Goal: Task Accomplishment & Management: Manage account settings

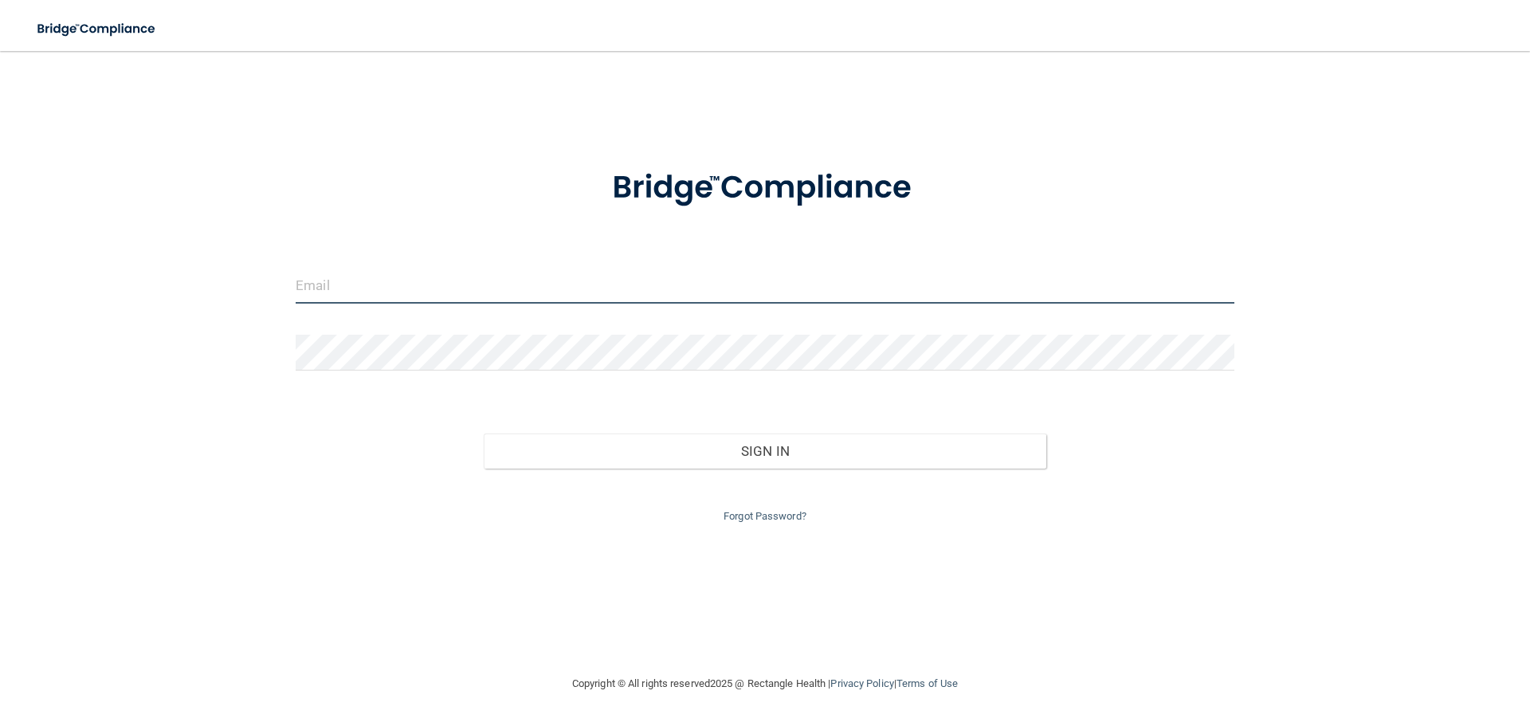
click at [663, 292] on input "email" at bounding box center [765, 286] width 938 height 36
type input "[PERSON_NAME][EMAIL_ADDRESS][DOMAIN_NAME]"
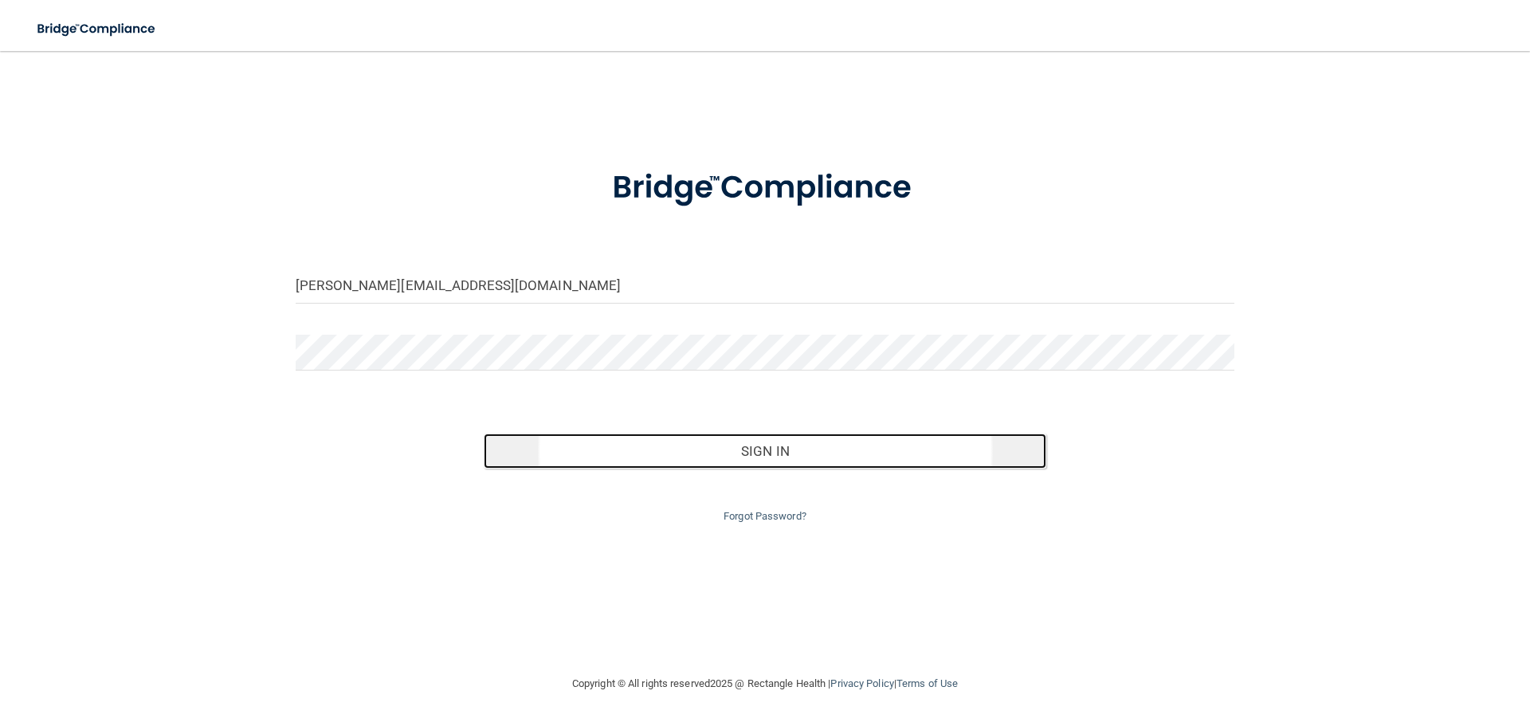
click at [695, 447] on button "Sign In" at bounding box center [765, 450] width 563 height 35
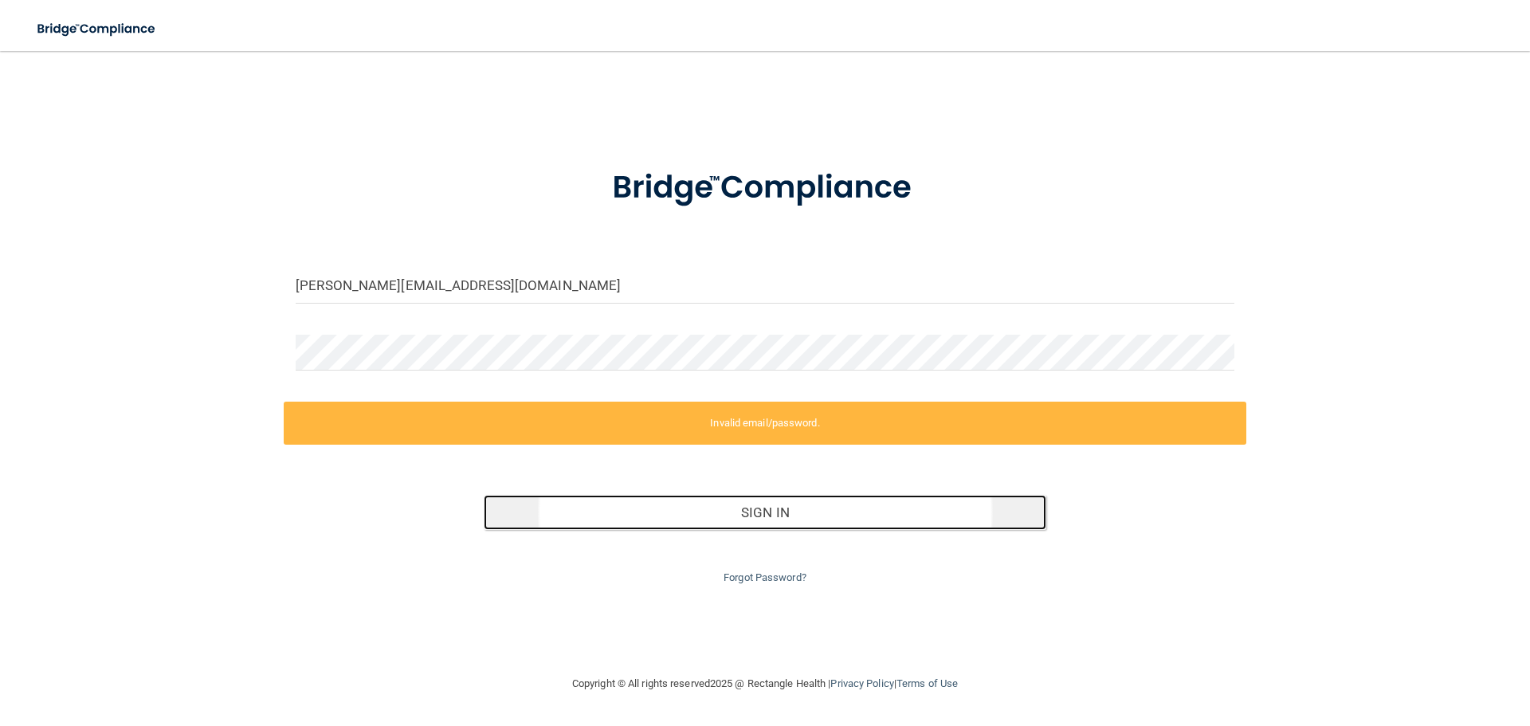
click at [912, 512] on button "Sign In" at bounding box center [765, 512] width 563 height 35
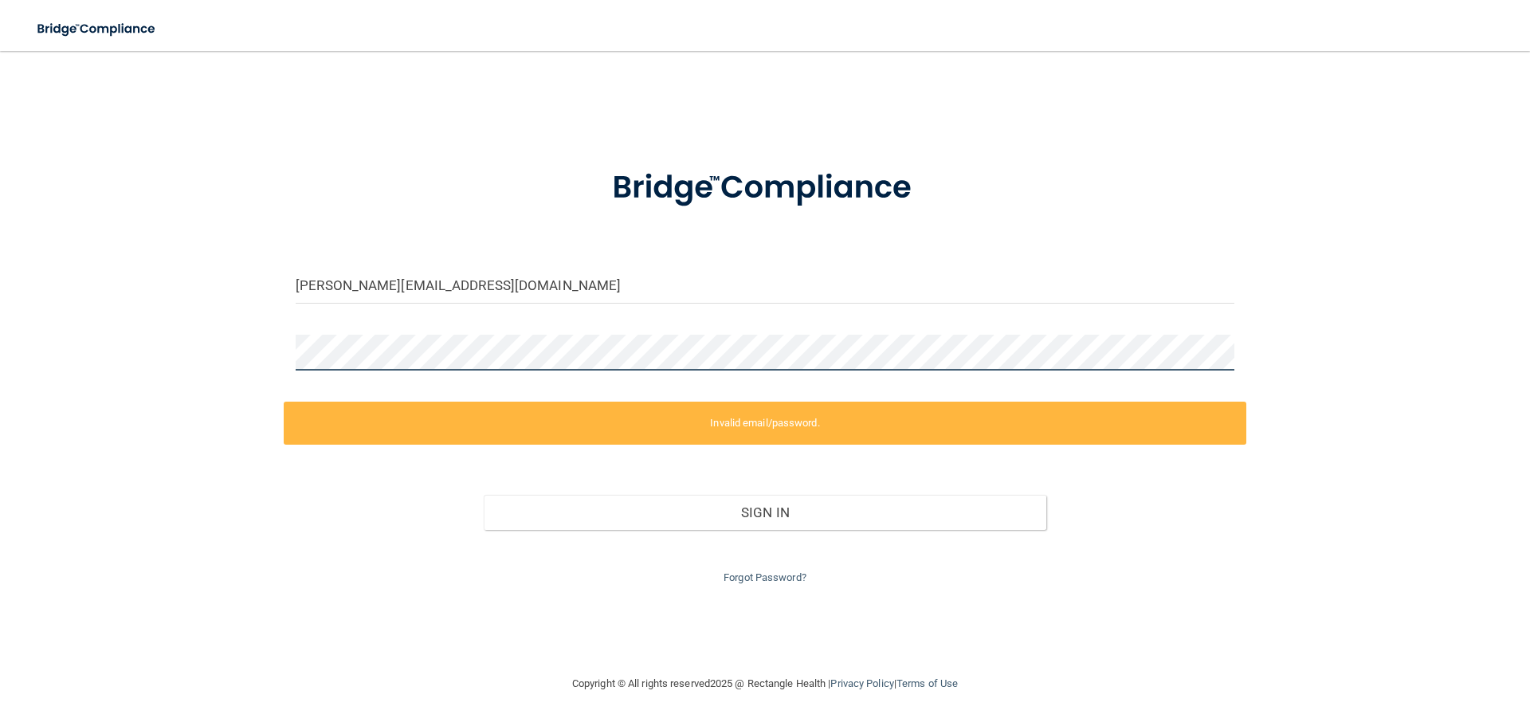
click at [280, 361] on div "[PERSON_NAME][EMAIL_ADDRESS][DOMAIN_NAME] Invalid email/password. You don't hav…" at bounding box center [765, 362] width 1466 height 591
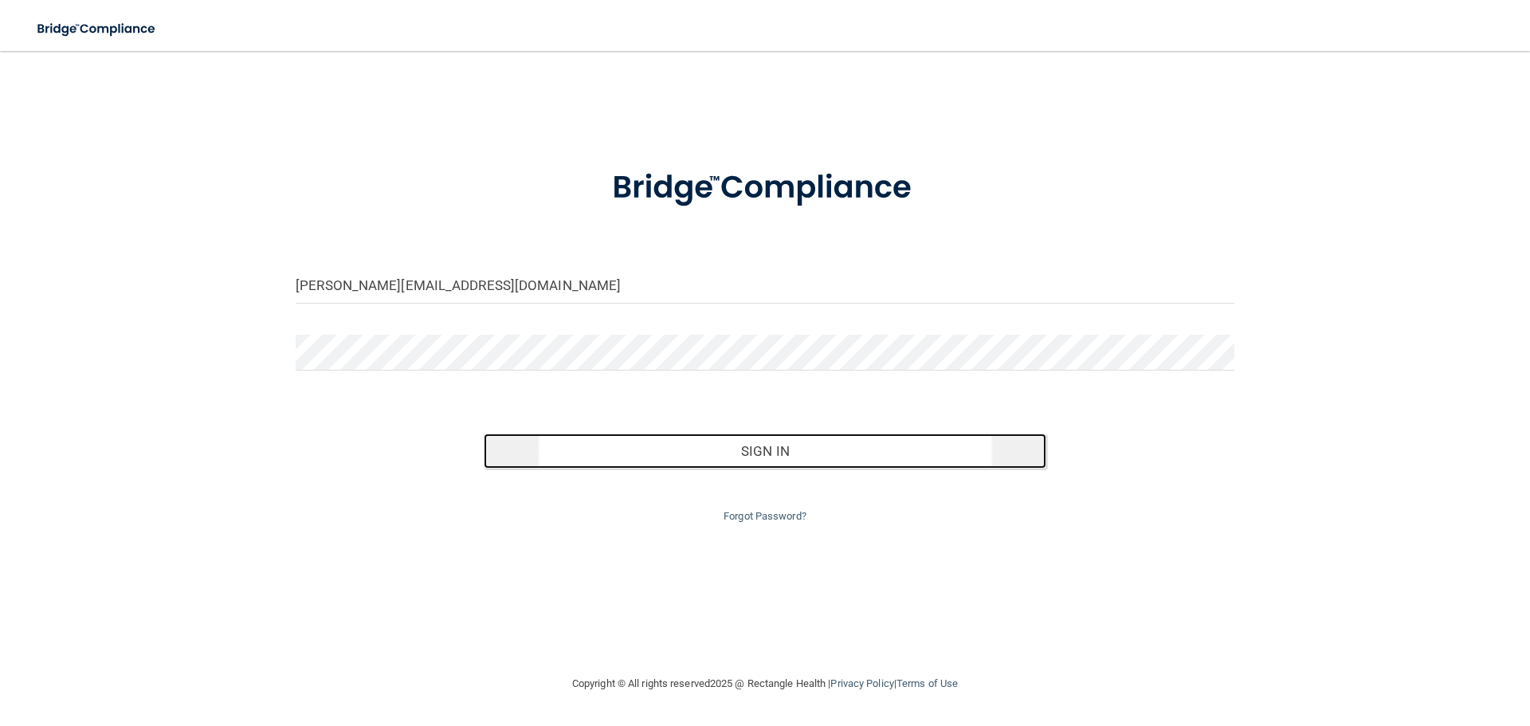
click at [539, 449] on button "Sign In" at bounding box center [765, 450] width 563 height 35
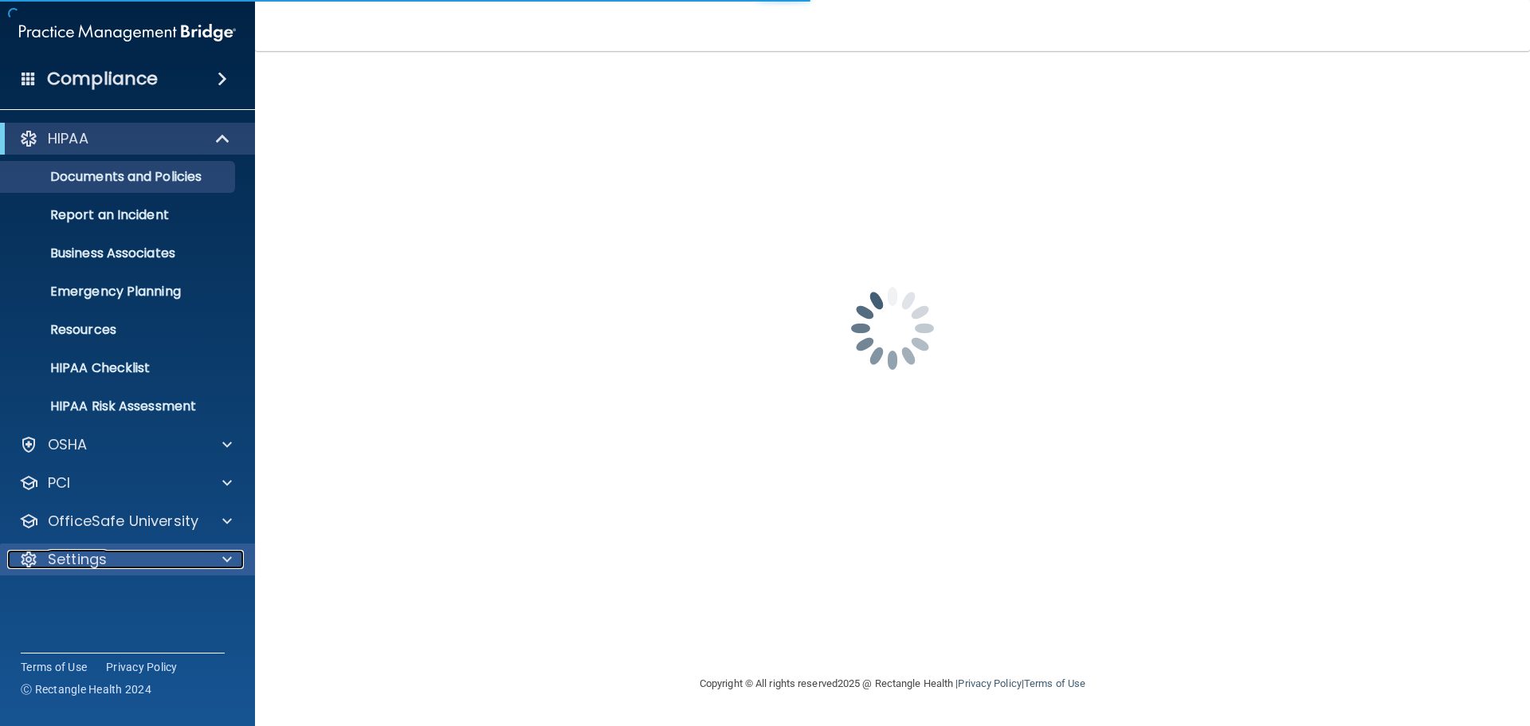
click at [65, 557] on p "Settings" at bounding box center [77, 559] width 59 height 19
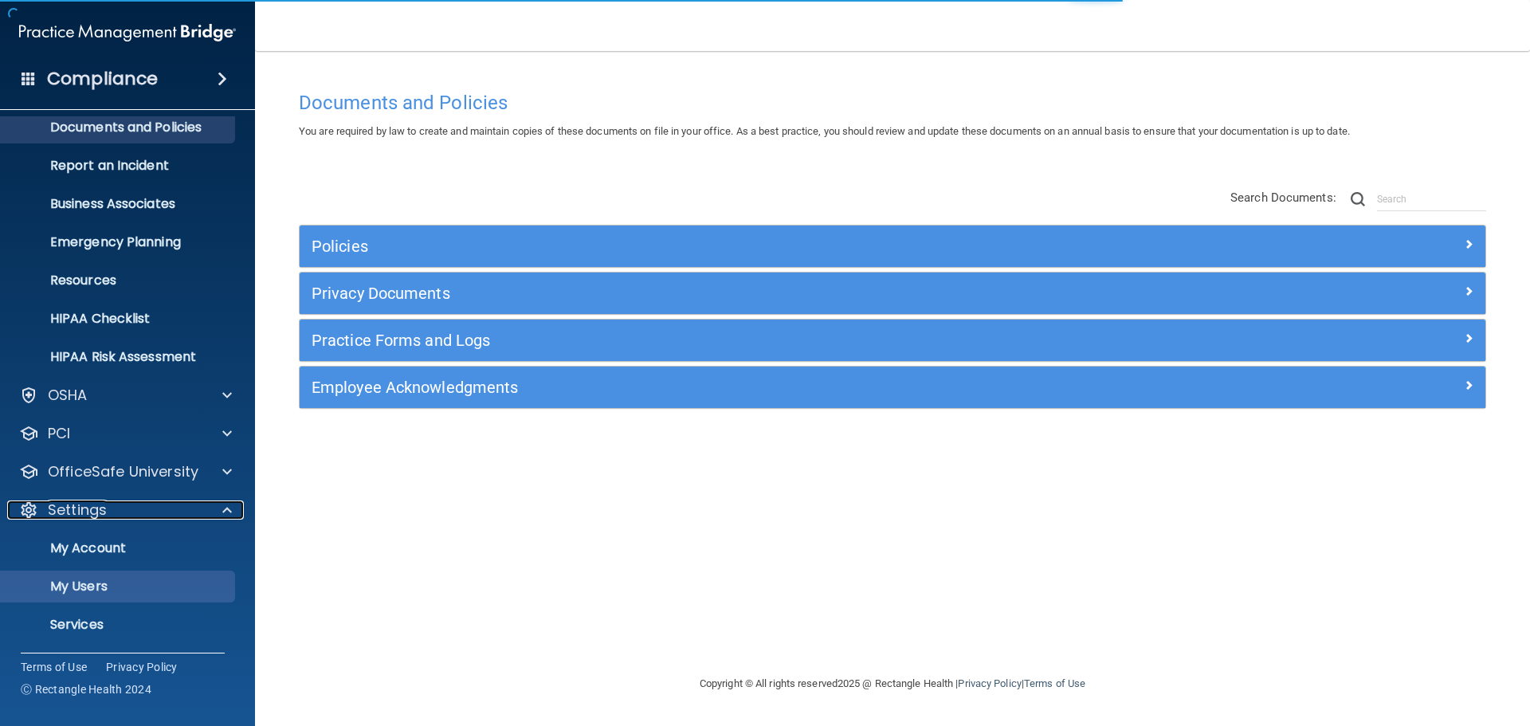
scroll to position [88, 0]
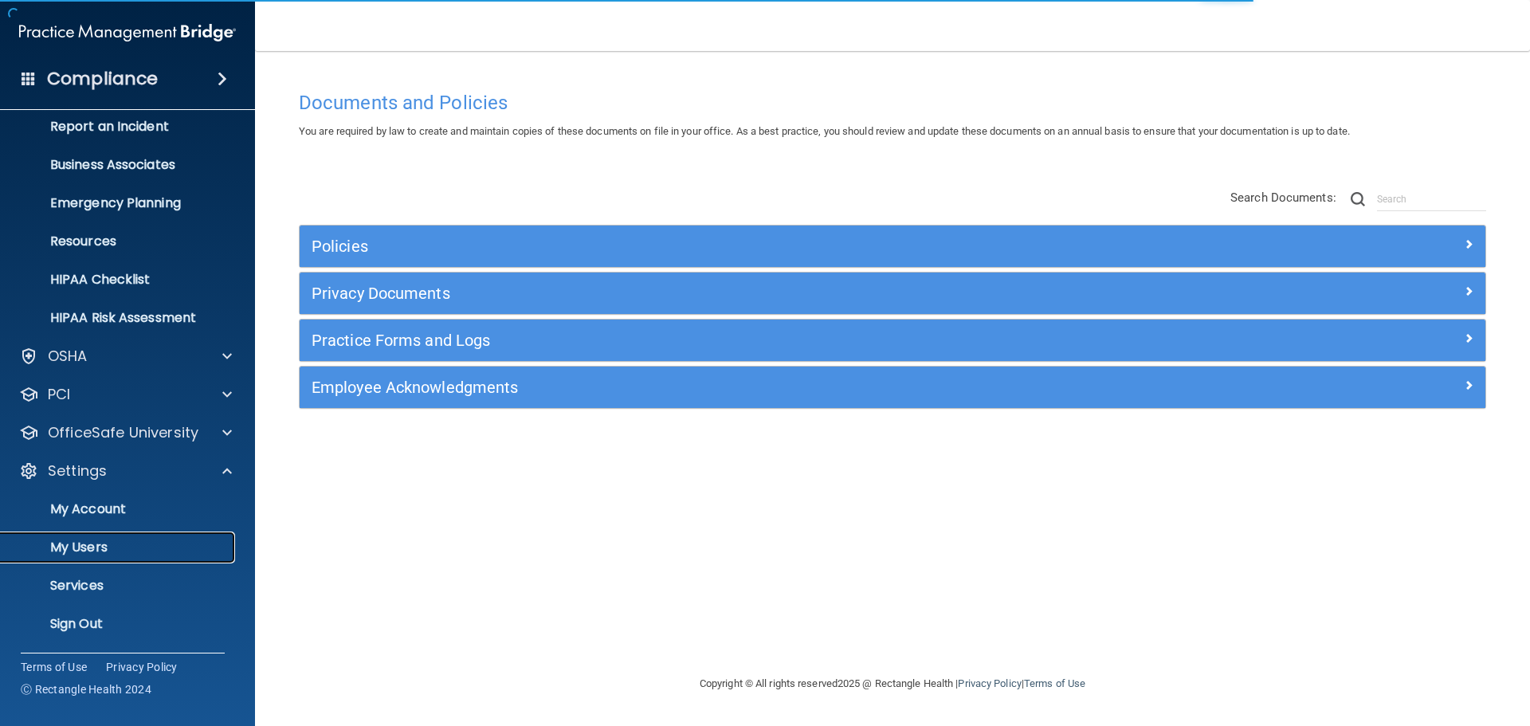
click at [105, 546] on p "My Users" at bounding box center [118, 547] width 217 height 16
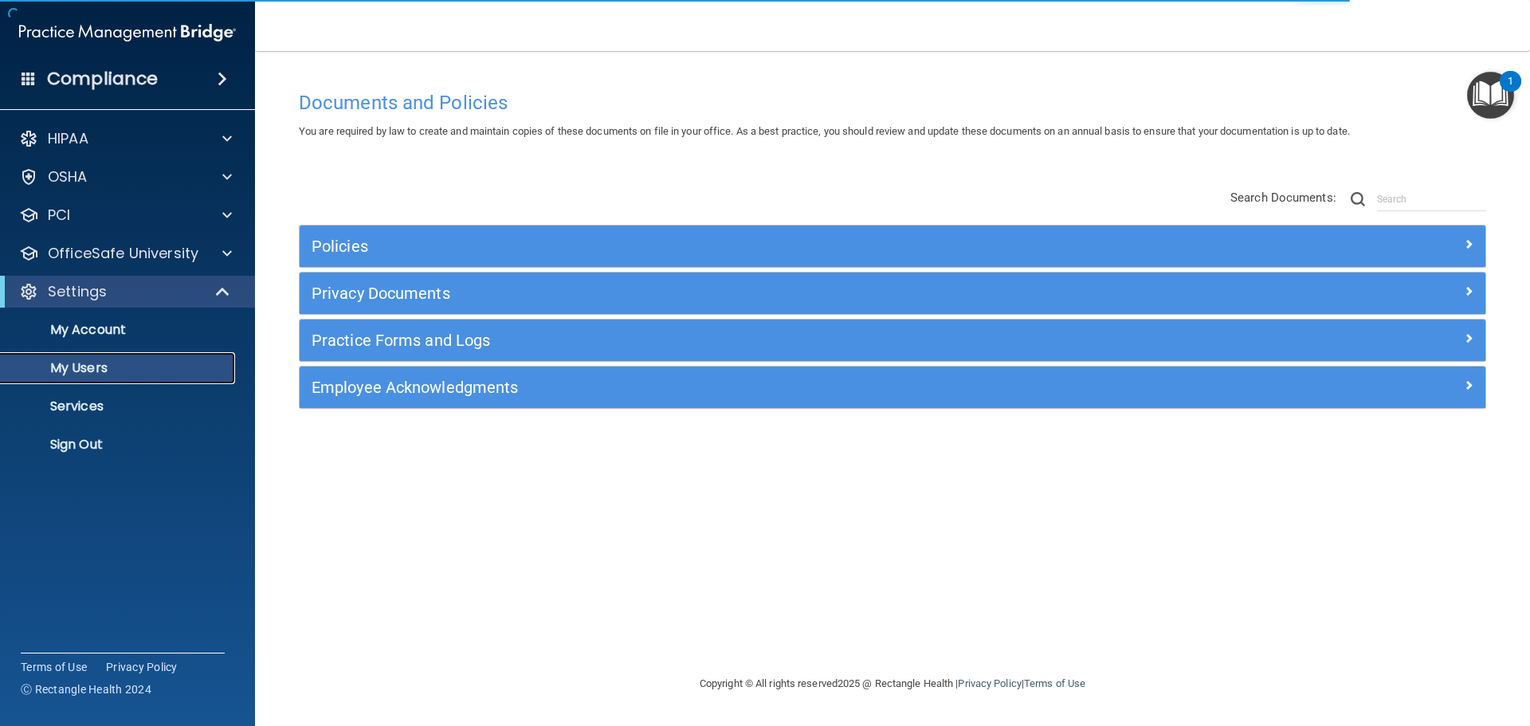
select select "20"
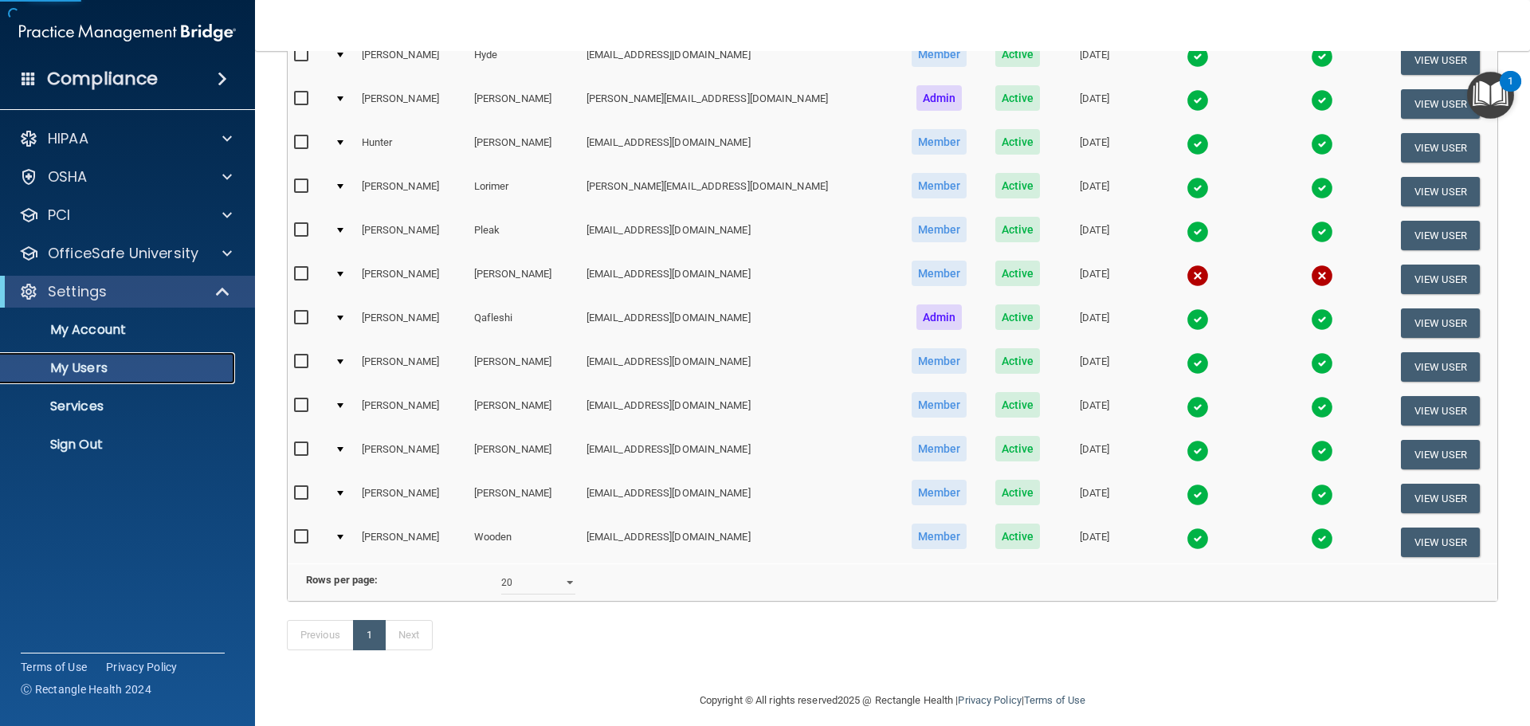
scroll to position [549, 0]
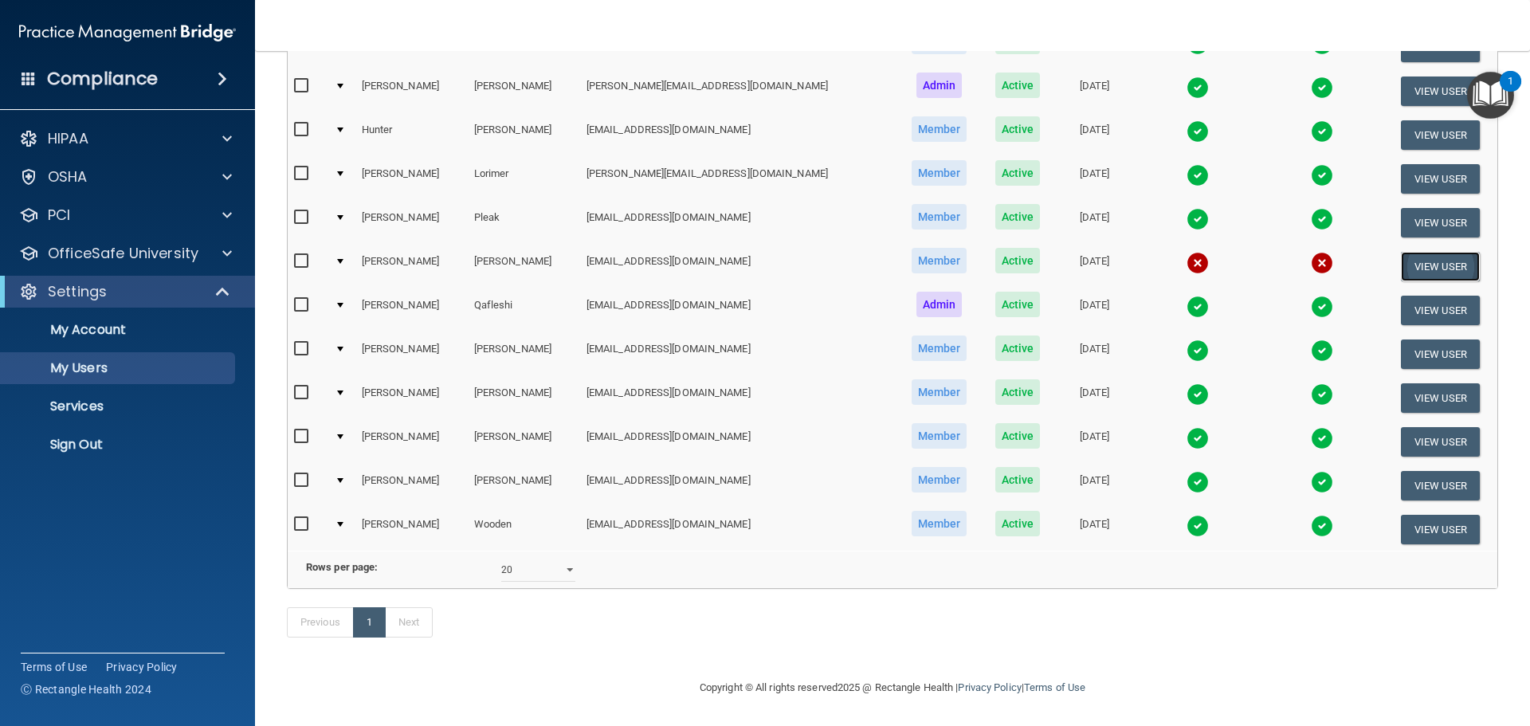
click at [1401, 252] on button "View User" at bounding box center [1440, 266] width 79 height 29
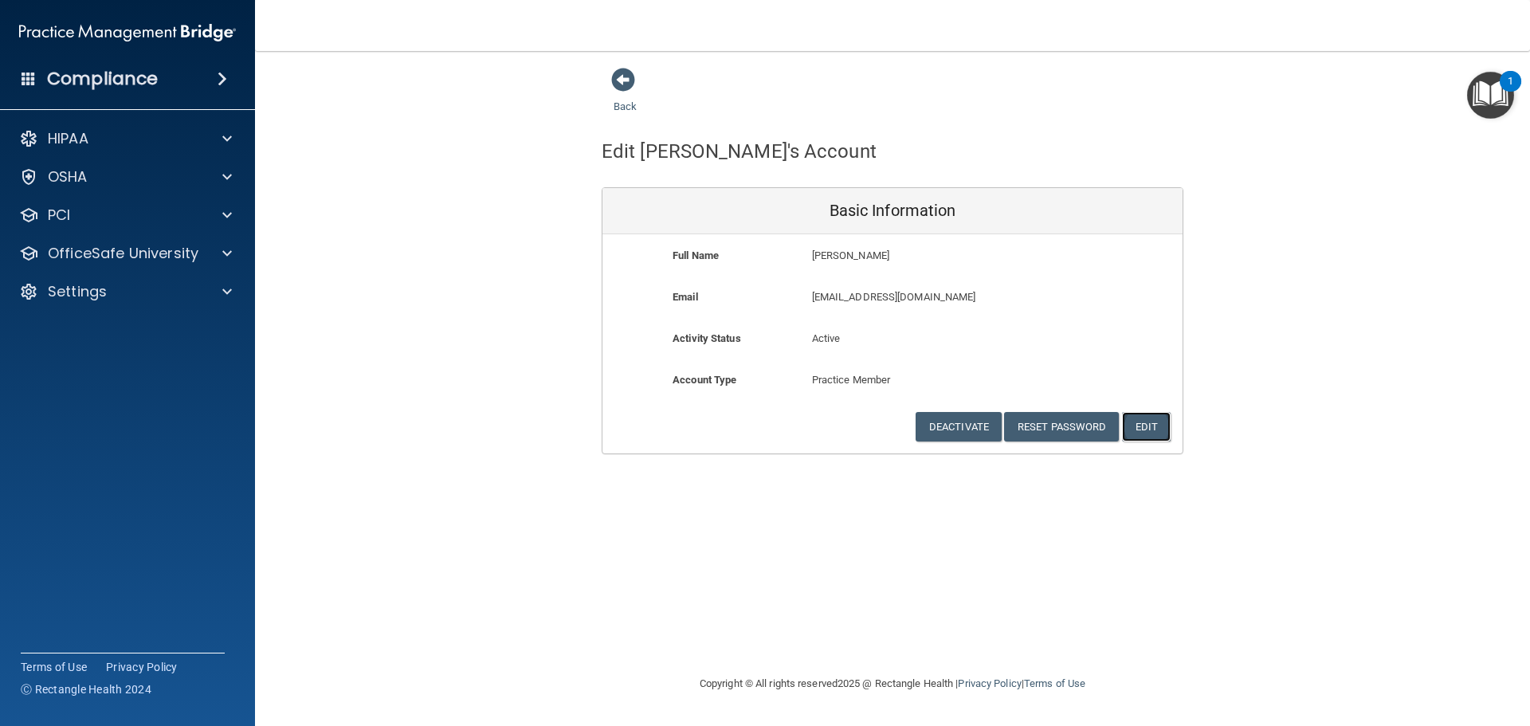
click at [1147, 425] on button "Edit" at bounding box center [1146, 426] width 49 height 29
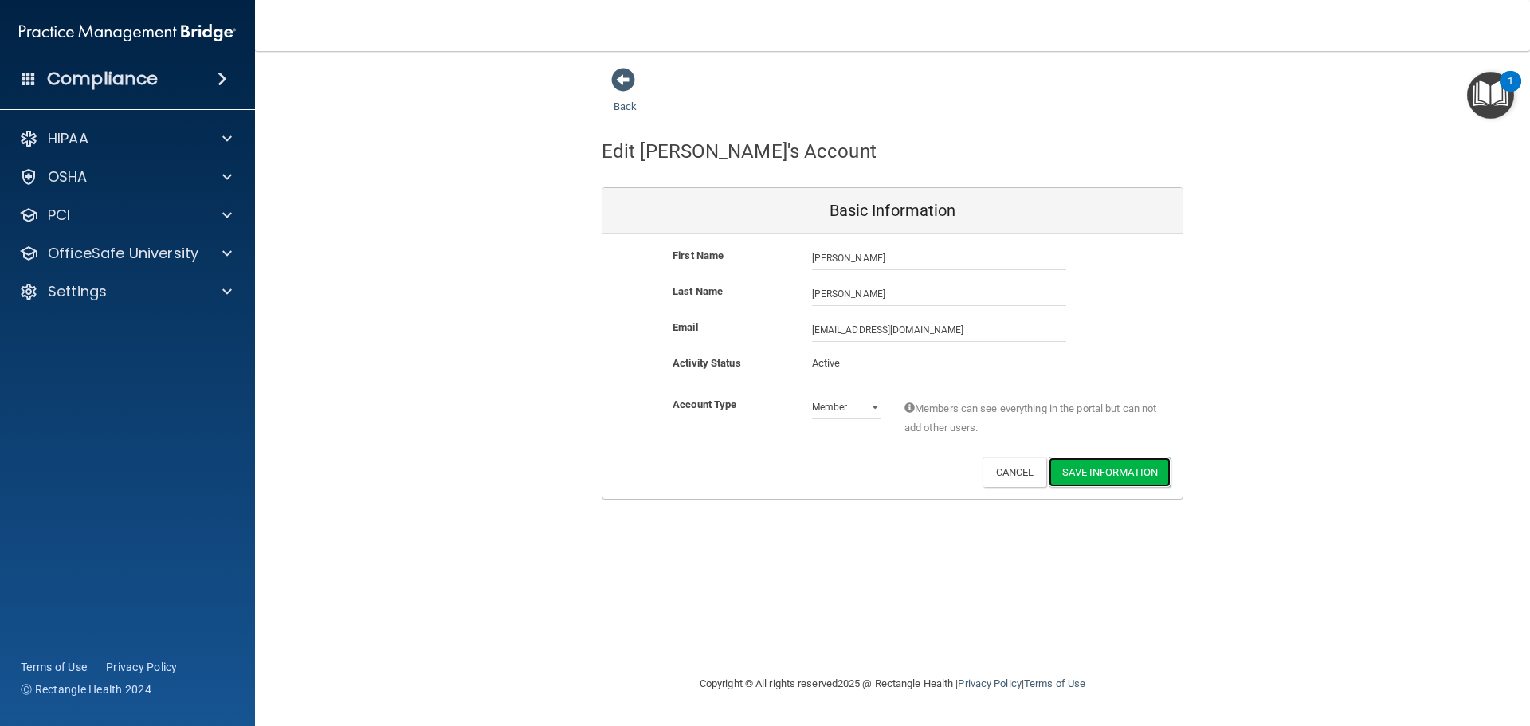
click at [1111, 479] on button "Save Information" at bounding box center [1109, 471] width 122 height 29
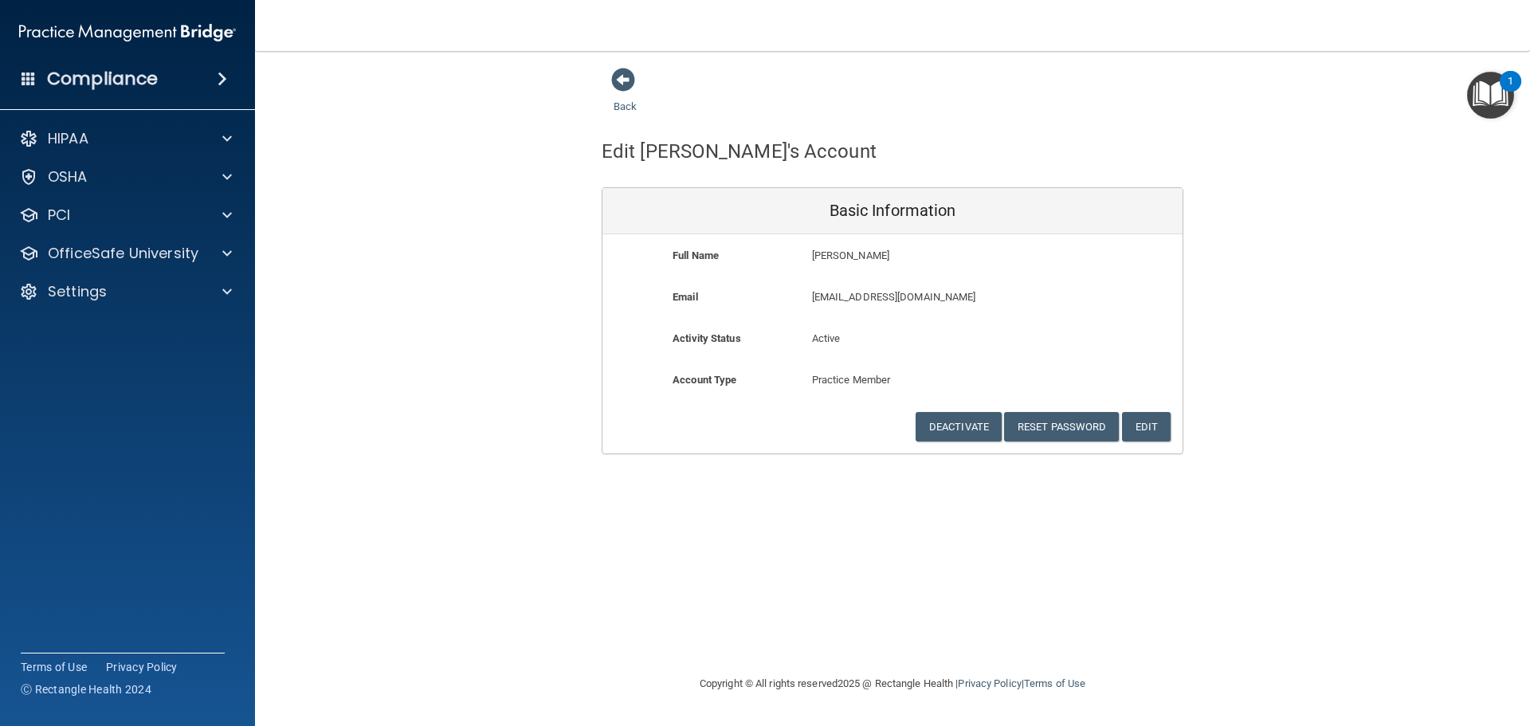
drag, startPoint x: 1100, startPoint y: 508, endPoint x: 1090, endPoint y: 515, distance: 12.6
click at [1099, 509] on div "Back Edit [PERSON_NAME]'s Account Basic Information Full Name [PERSON_NAME] [PE…" at bounding box center [892, 362] width 1211 height 591
drag, startPoint x: 370, startPoint y: 395, endPoint x: 382, endPoint y: 363, distance: 34.0
click at [376, 380] on div "Back Edit [PERSON_NAME]'s Account Basic Information Full Name [PERSON_NAME] [PE…" at bounding box center [892, 260] width 1211 height 387
click at [625, 84] on span at bounding box center [623, 80] width 24 height 24
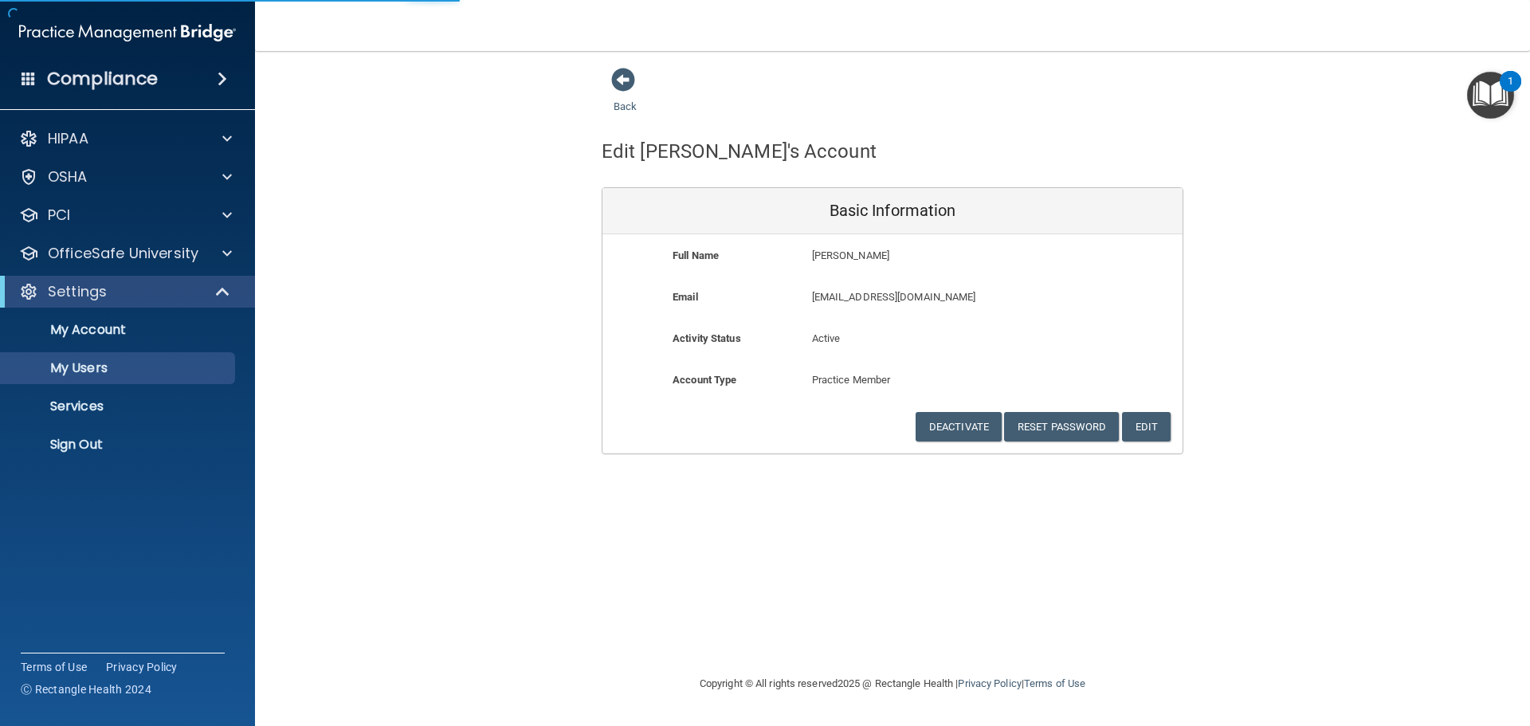
select select "20"
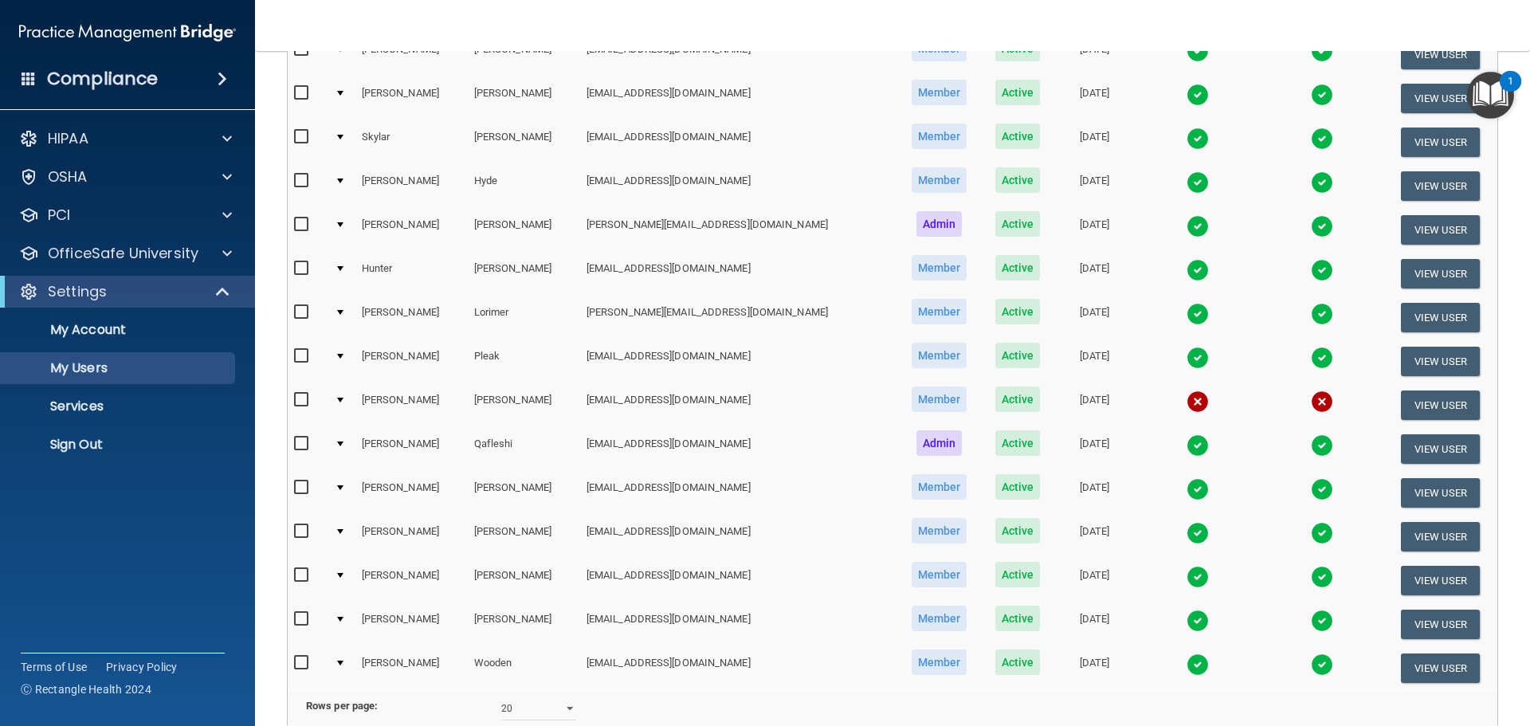
scroll to position [398, 0]
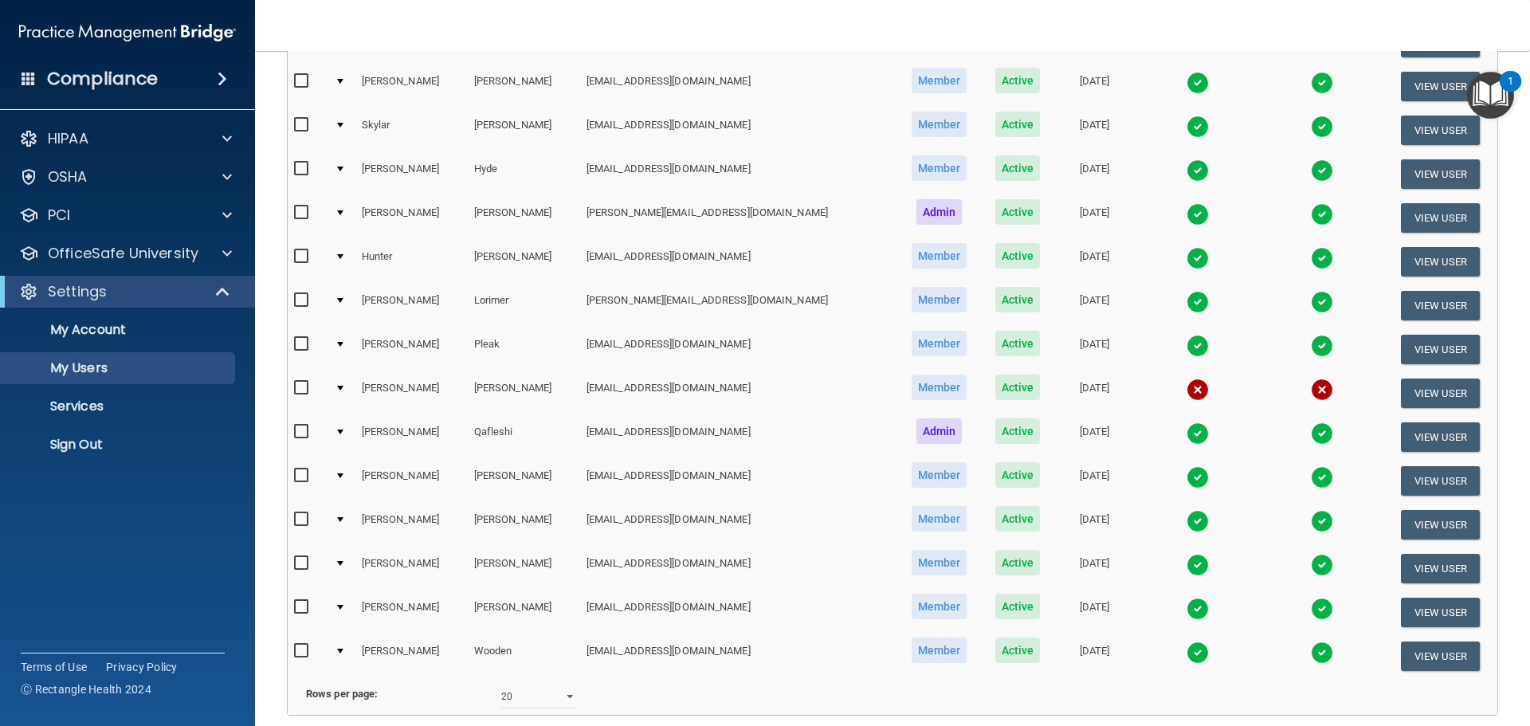
click at [384, 386] on td "[PERSON_NAME]" at bounding box center [411, 393] width 112 height 44
click at [617, 385] on td "[EMAIL_ADDRESS][DOMAIN_NAME]" at bounding box center [738, 393] width 316 height 44
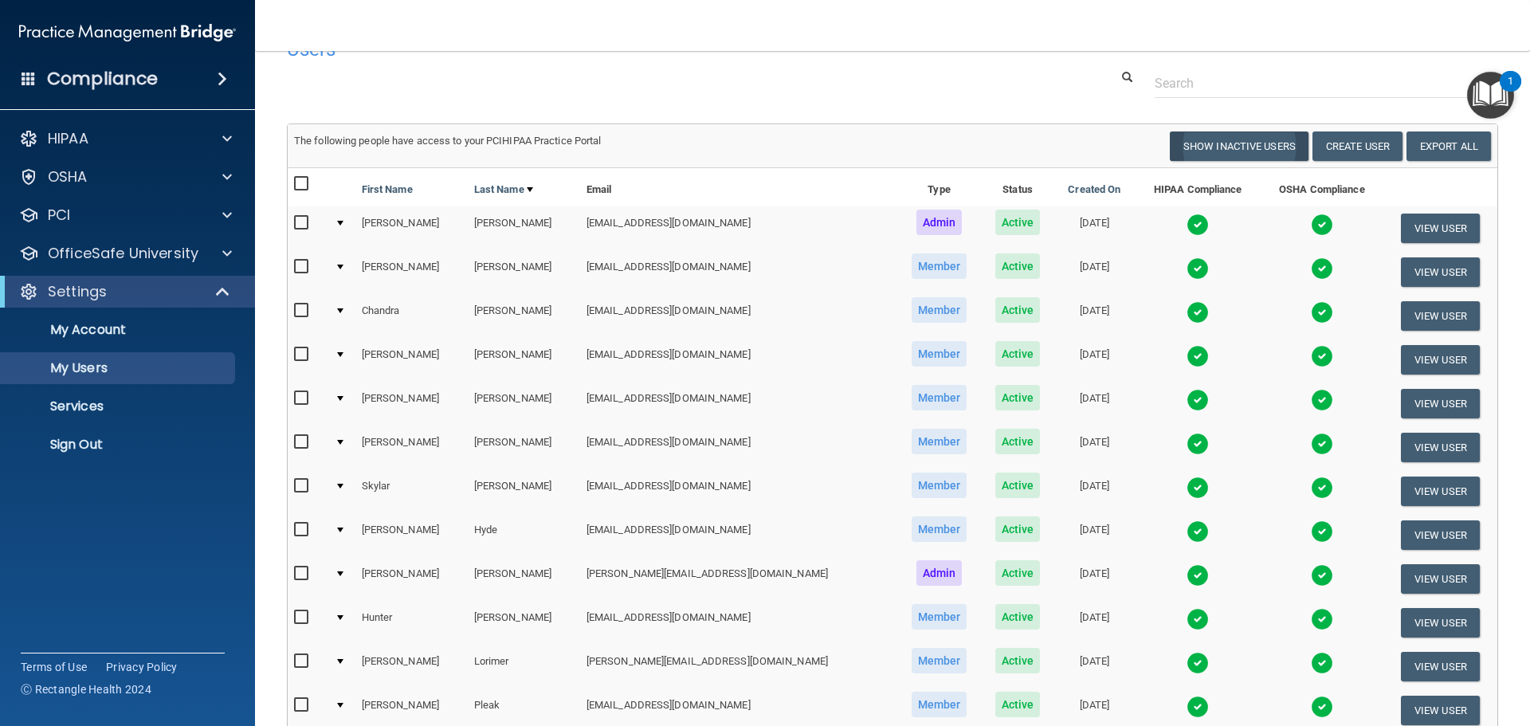
scroll to position [0, 0]
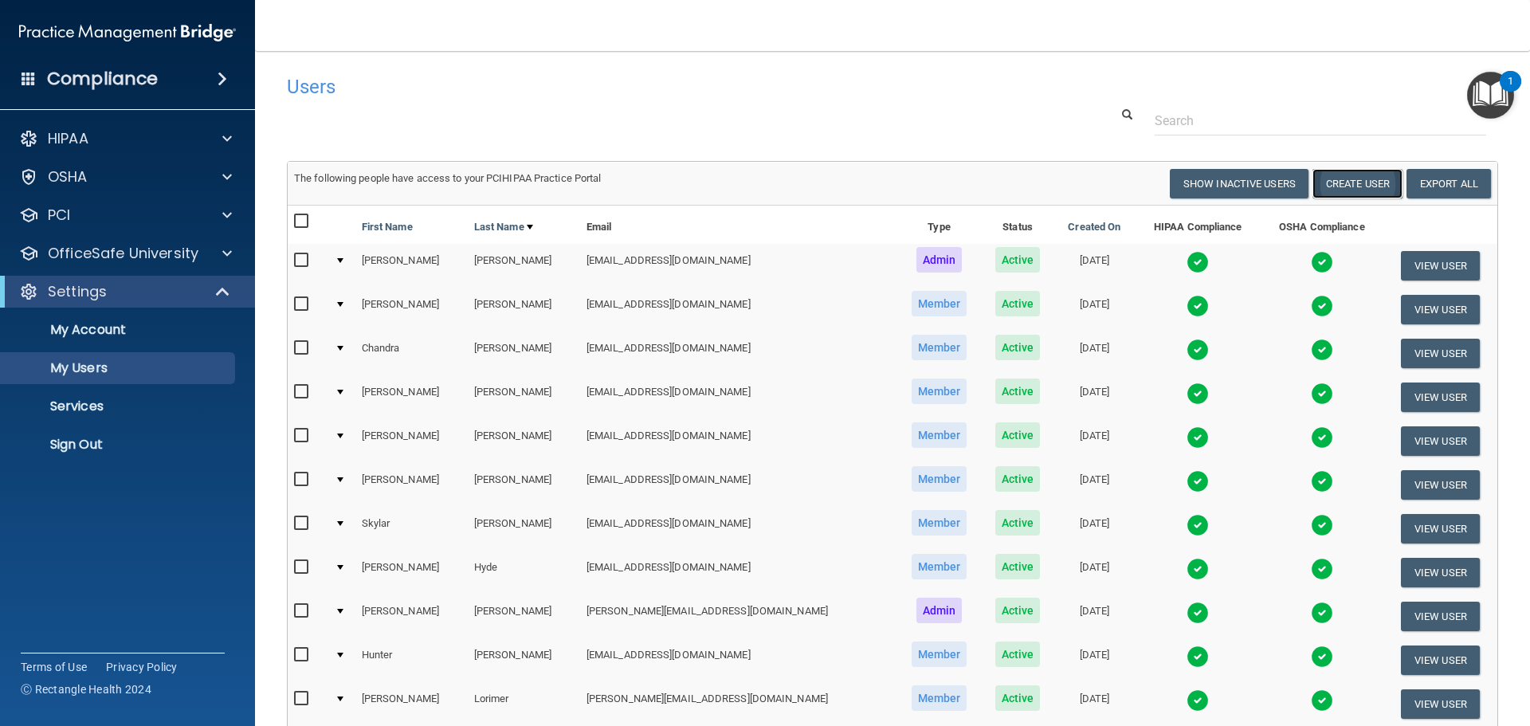
click at [1350, 193] on button "Create User" at bounding box center [1357, 183] width 90 height 29
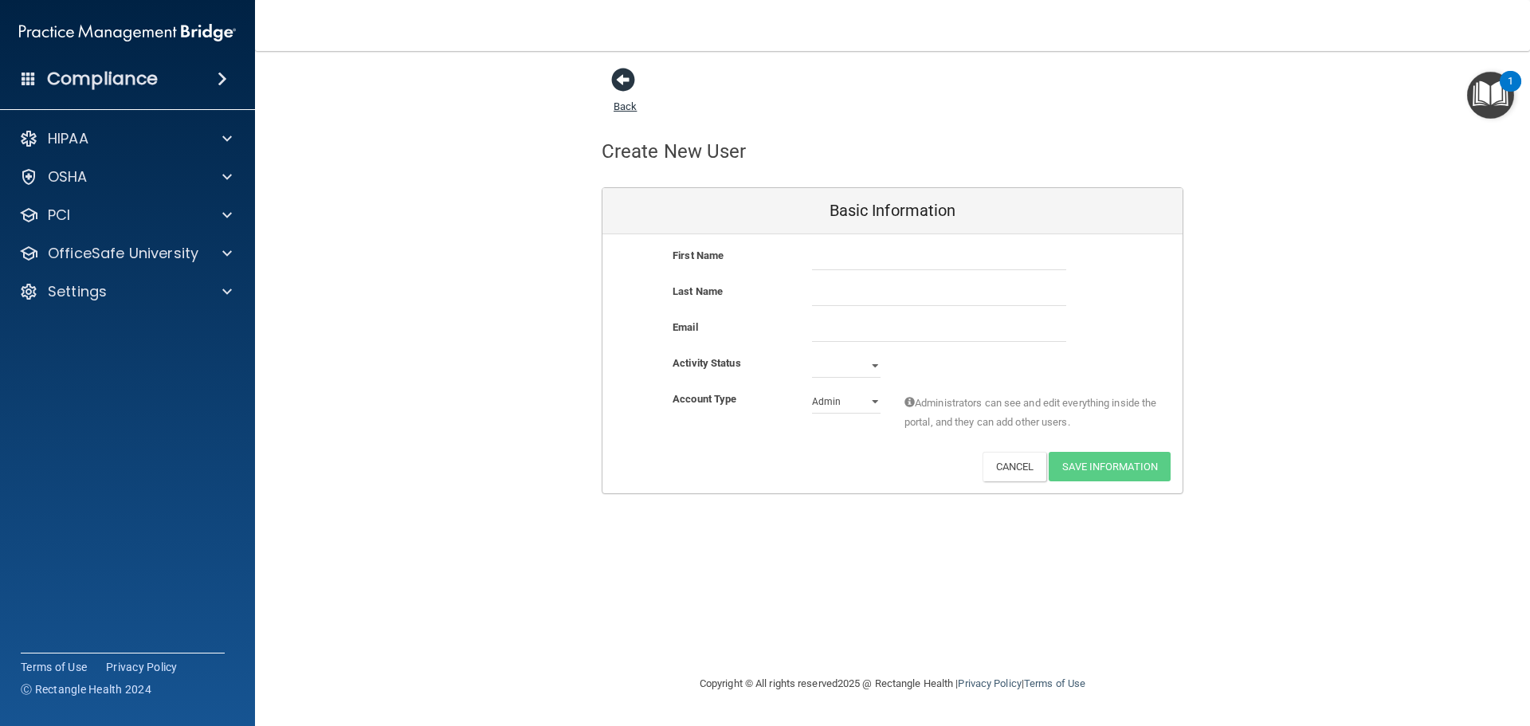
click at [620, 80] on span at bounding box center [623, 80] width 24 height 24
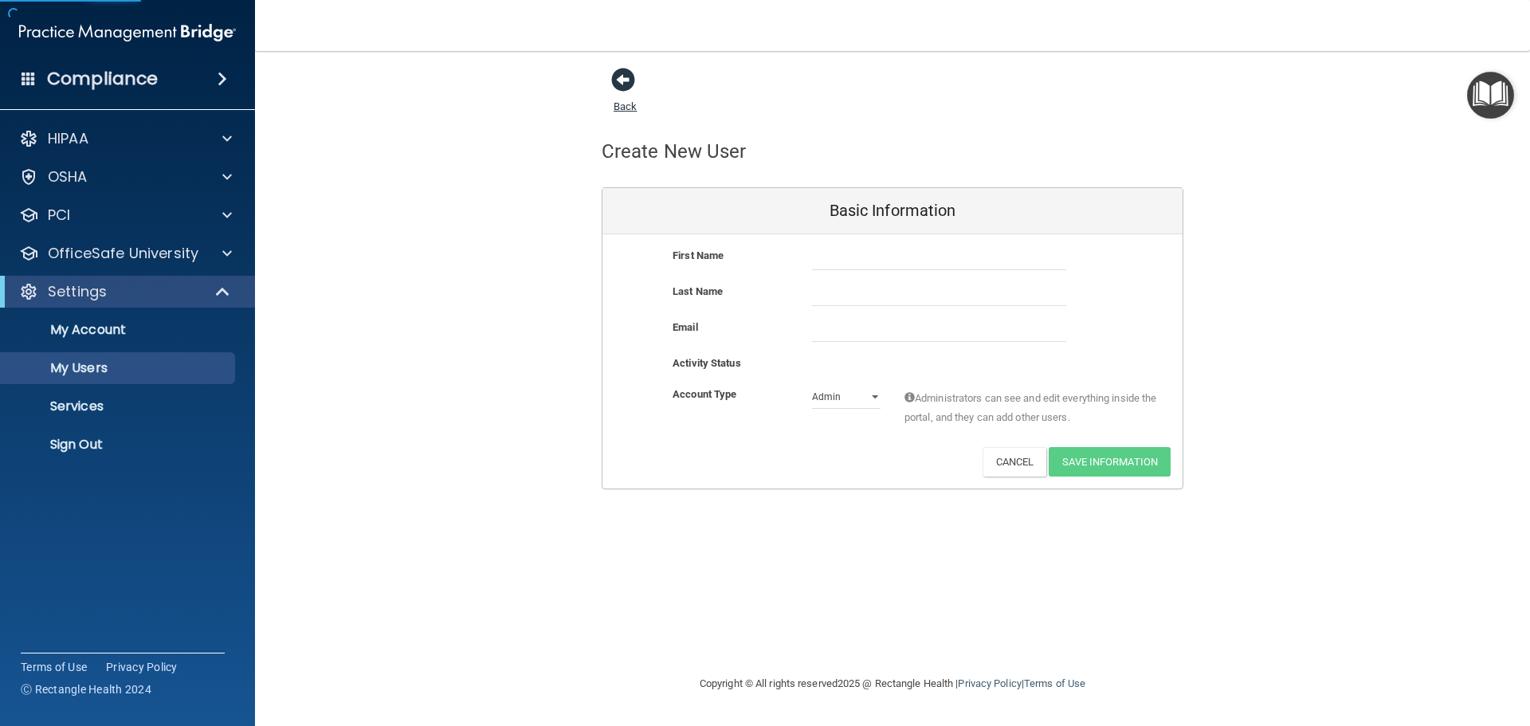
click at [620, 79] on span at bounding box center [623, 80] width 24 height 24
